Goal: Task Accomplishment & Management: Use online tool/utility

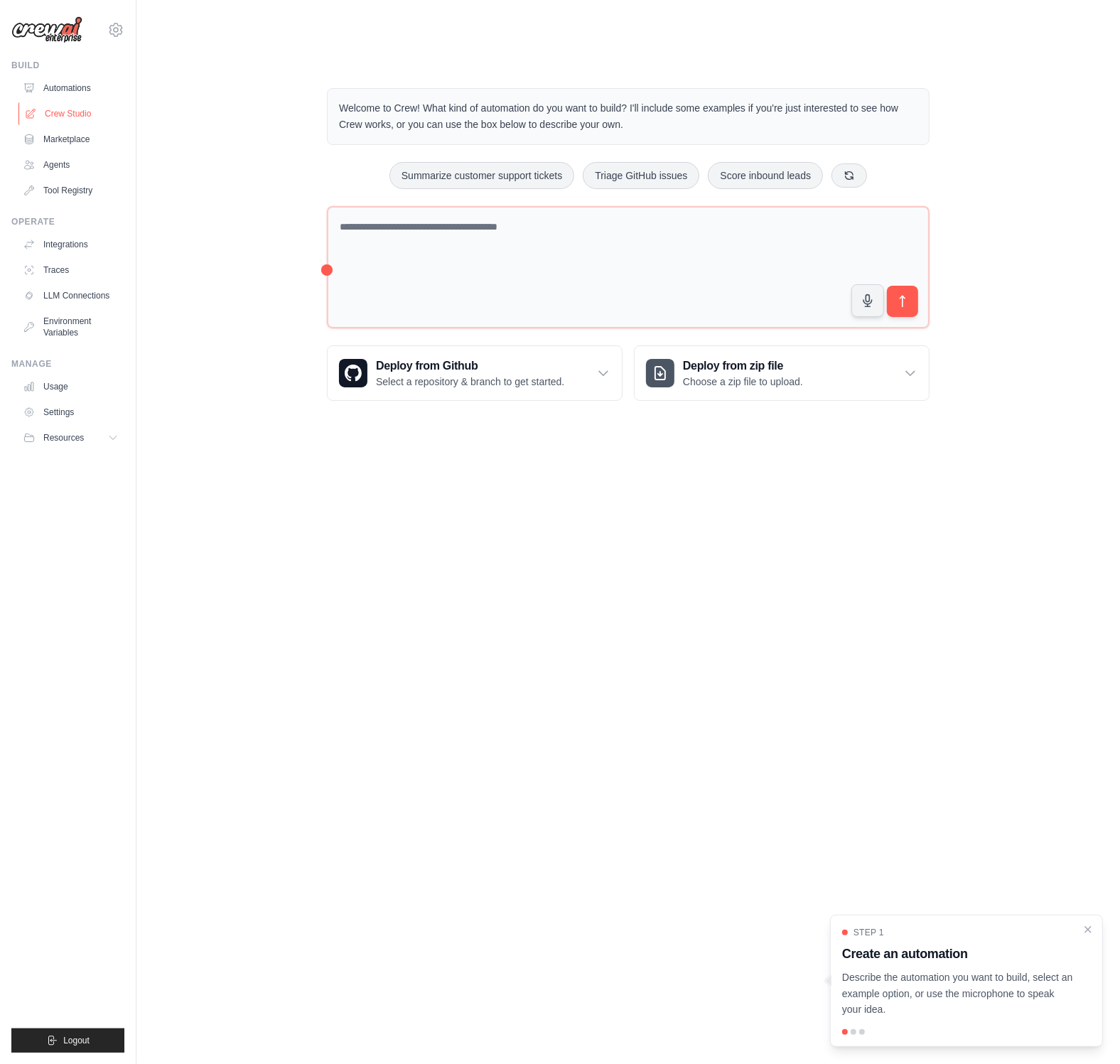
click at [73, 112] on link "Crew Studio" at bounding box center [72, 113] width 107 height 23
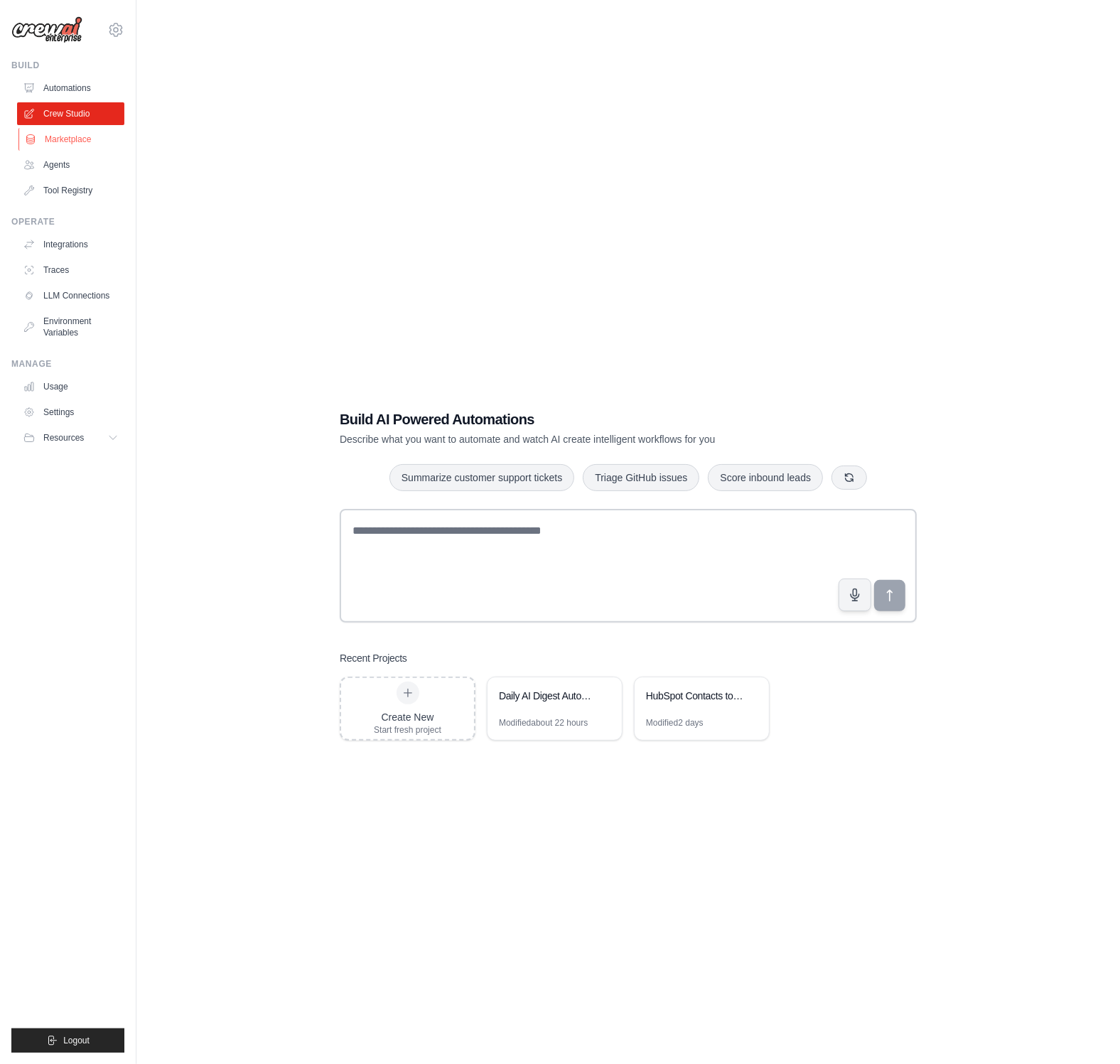
click at [70, 140] on link "Marketplace" at bounding box center [72, 139] width 107 height 23
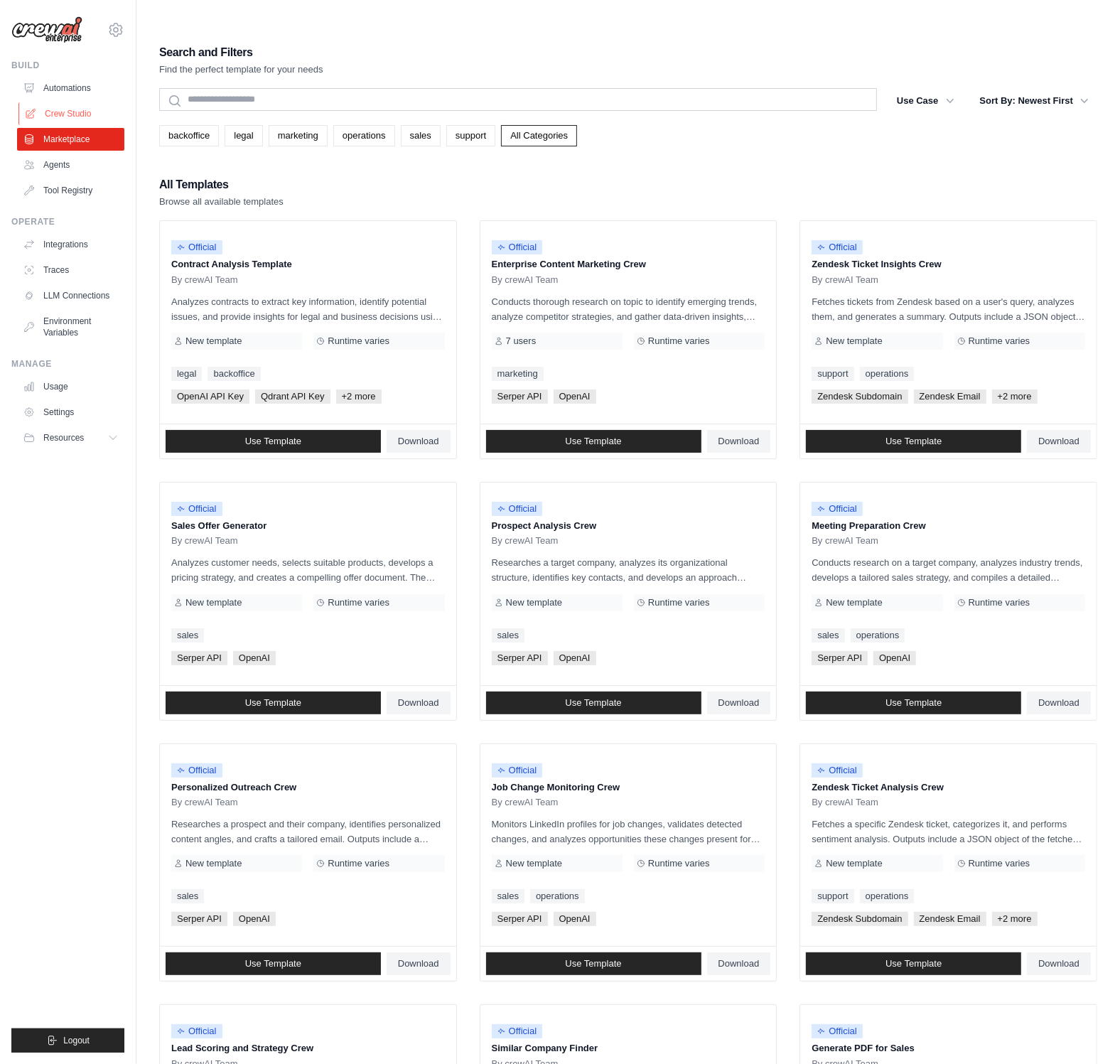
click at [66, 112] on link "Crew Studio" at bounding box center [72, 113] width 107 height 23
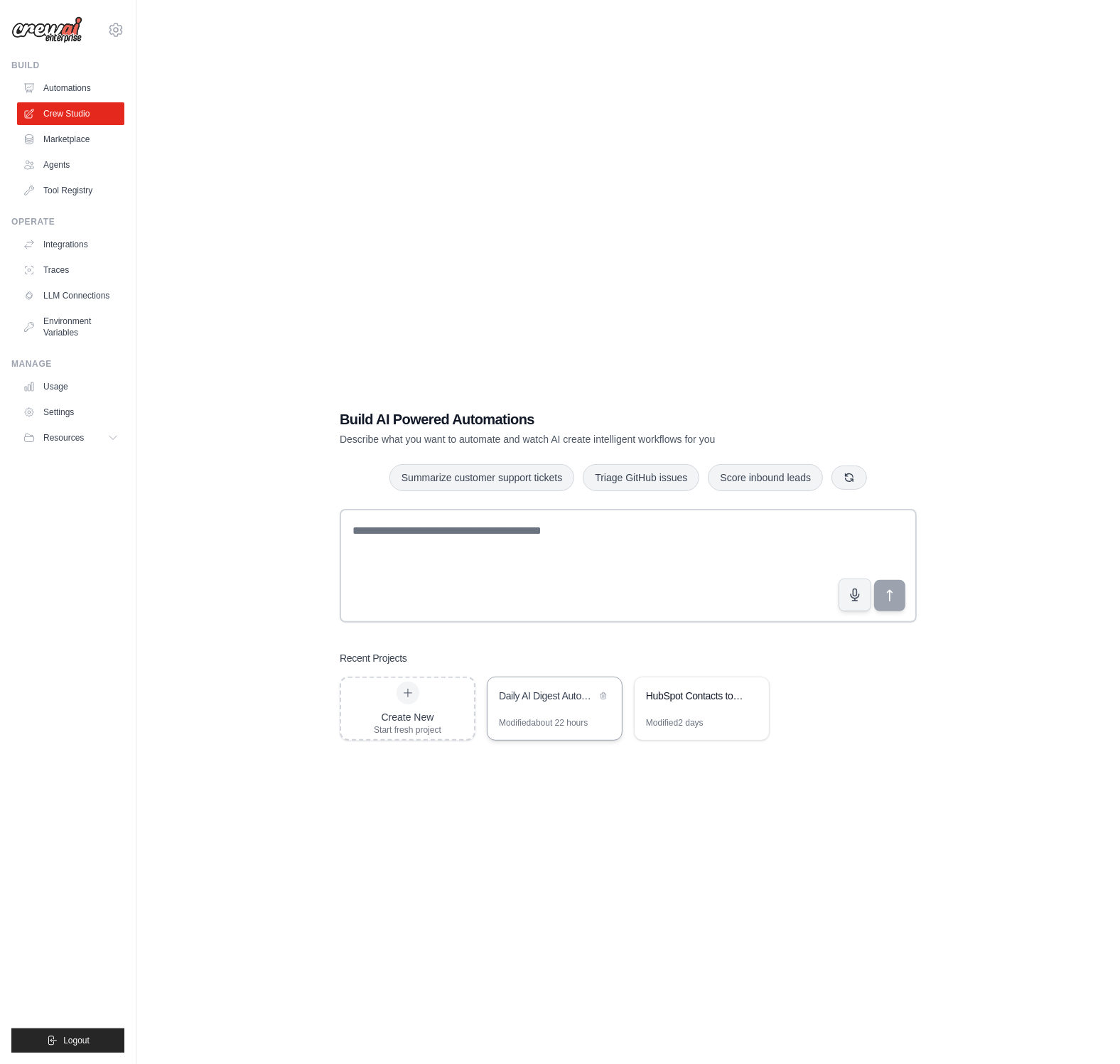
click at [560, 679] on div "Daily AI Digest Automation" at bounding box center [555, 696] width 134 height 40
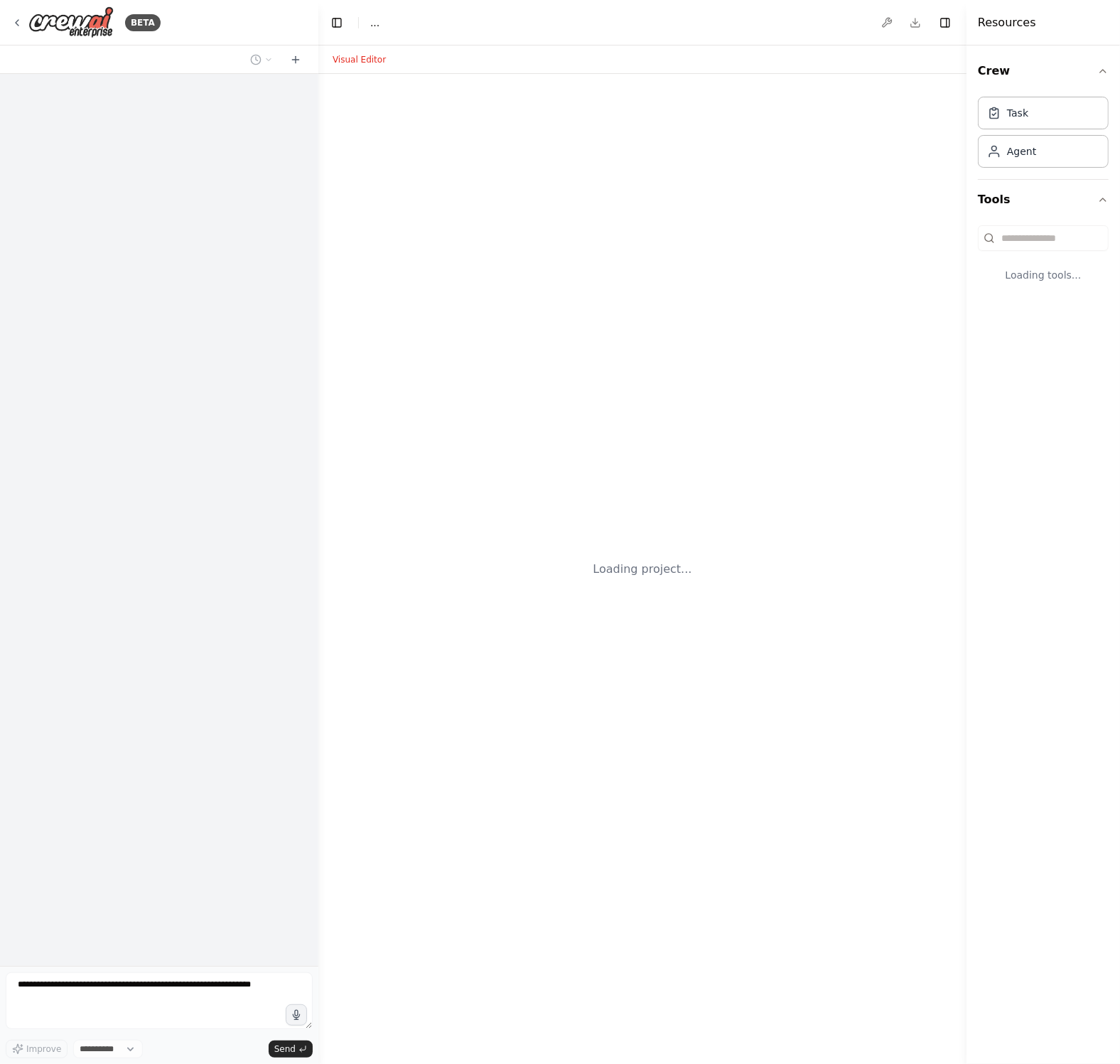
select select "****"
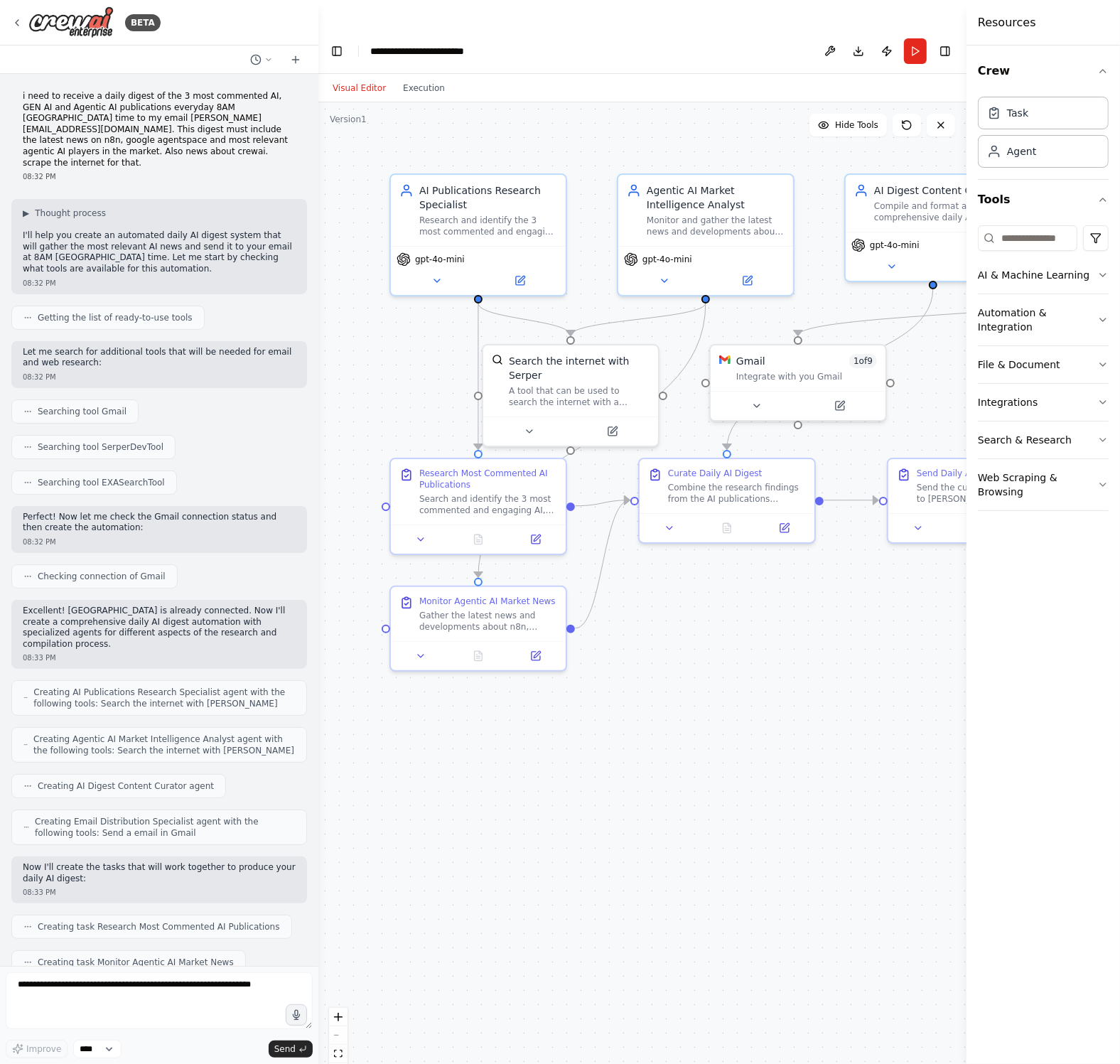
scroll to position [714, 0]
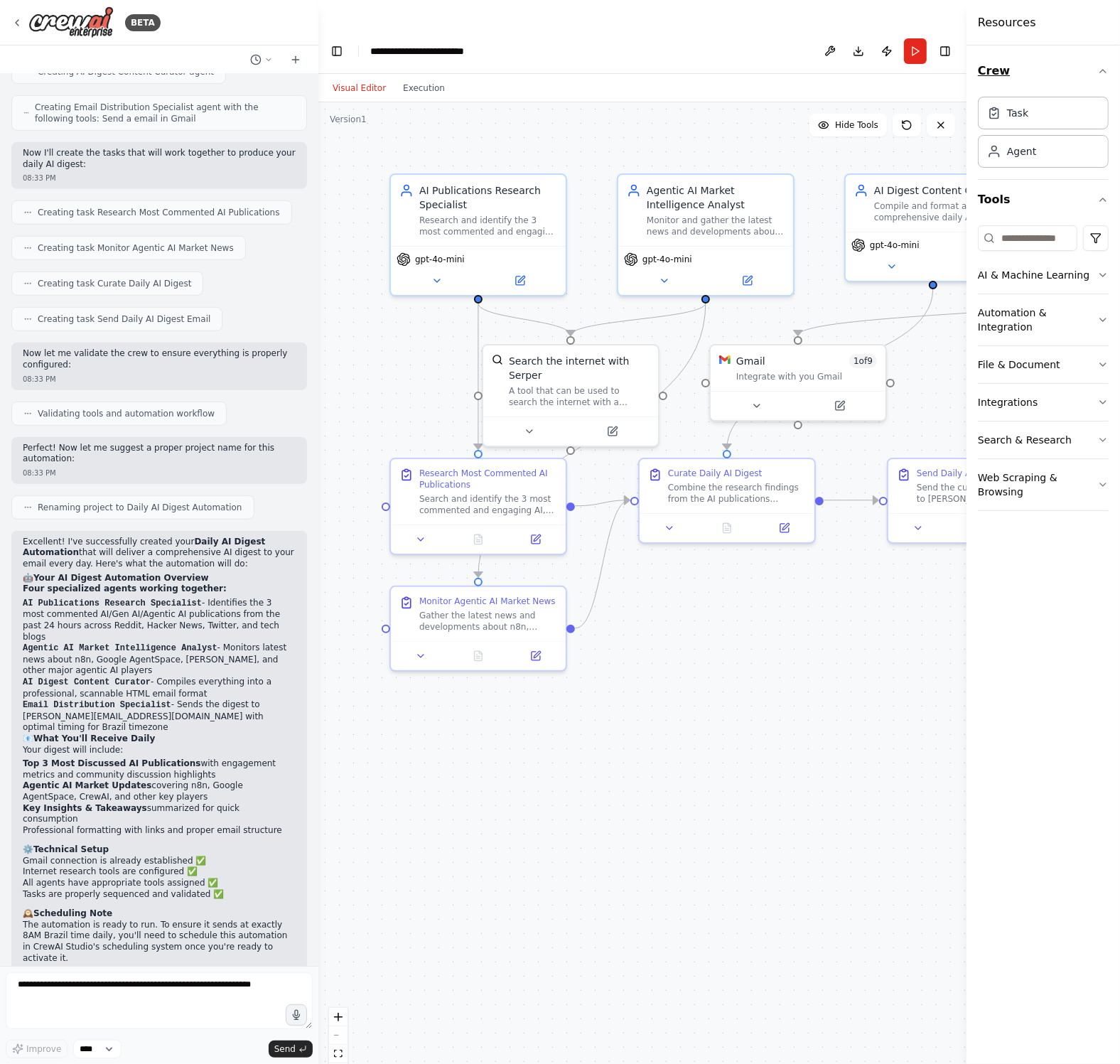
click at [1101, 74] on icon "button" at bounding box center [1102, 70] width 11 height 11
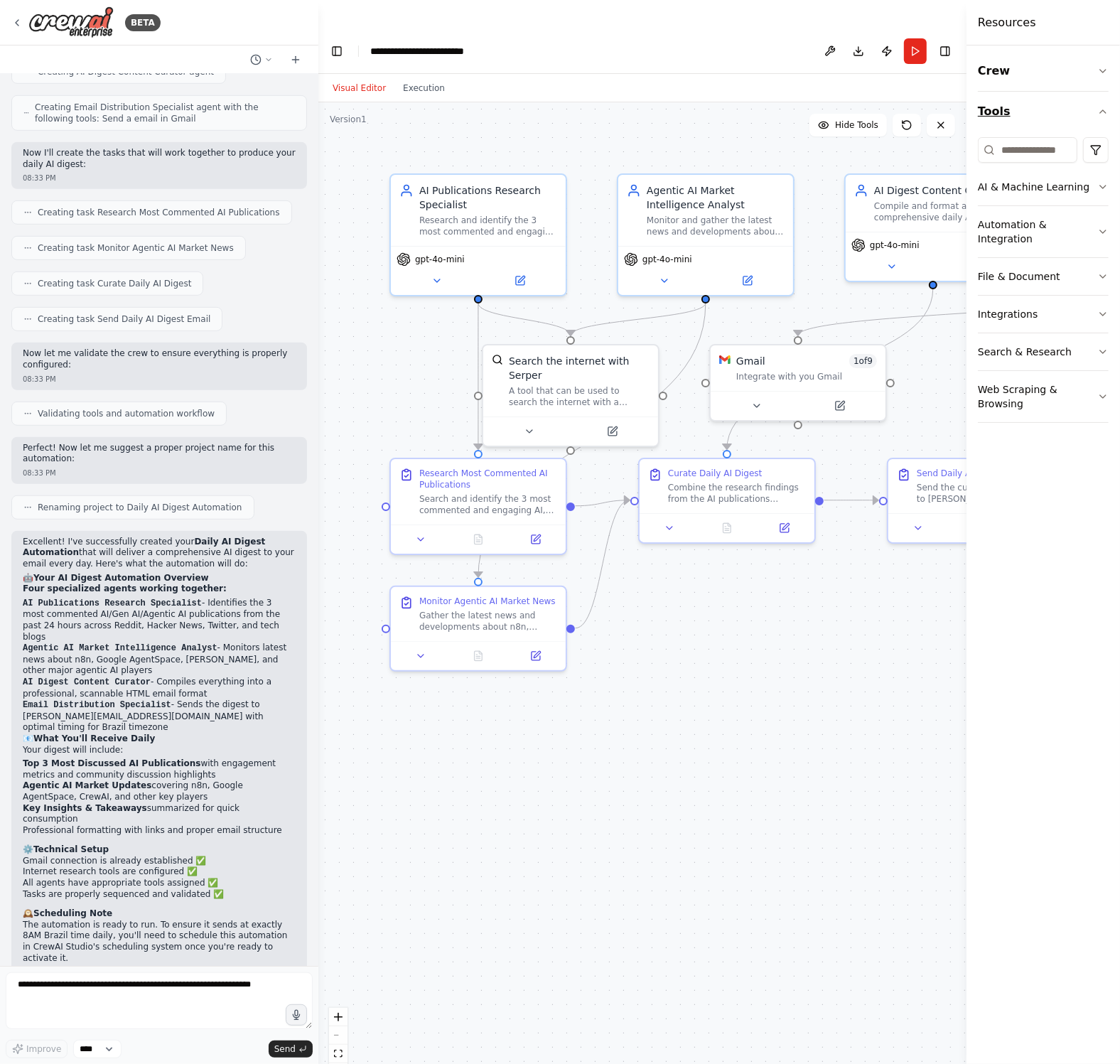
click at [1105, 117] on button "Tools" at bounding box center [1043, 111] width 131 height 40
